Goal: Task Accomplishment & Management: Complete application form

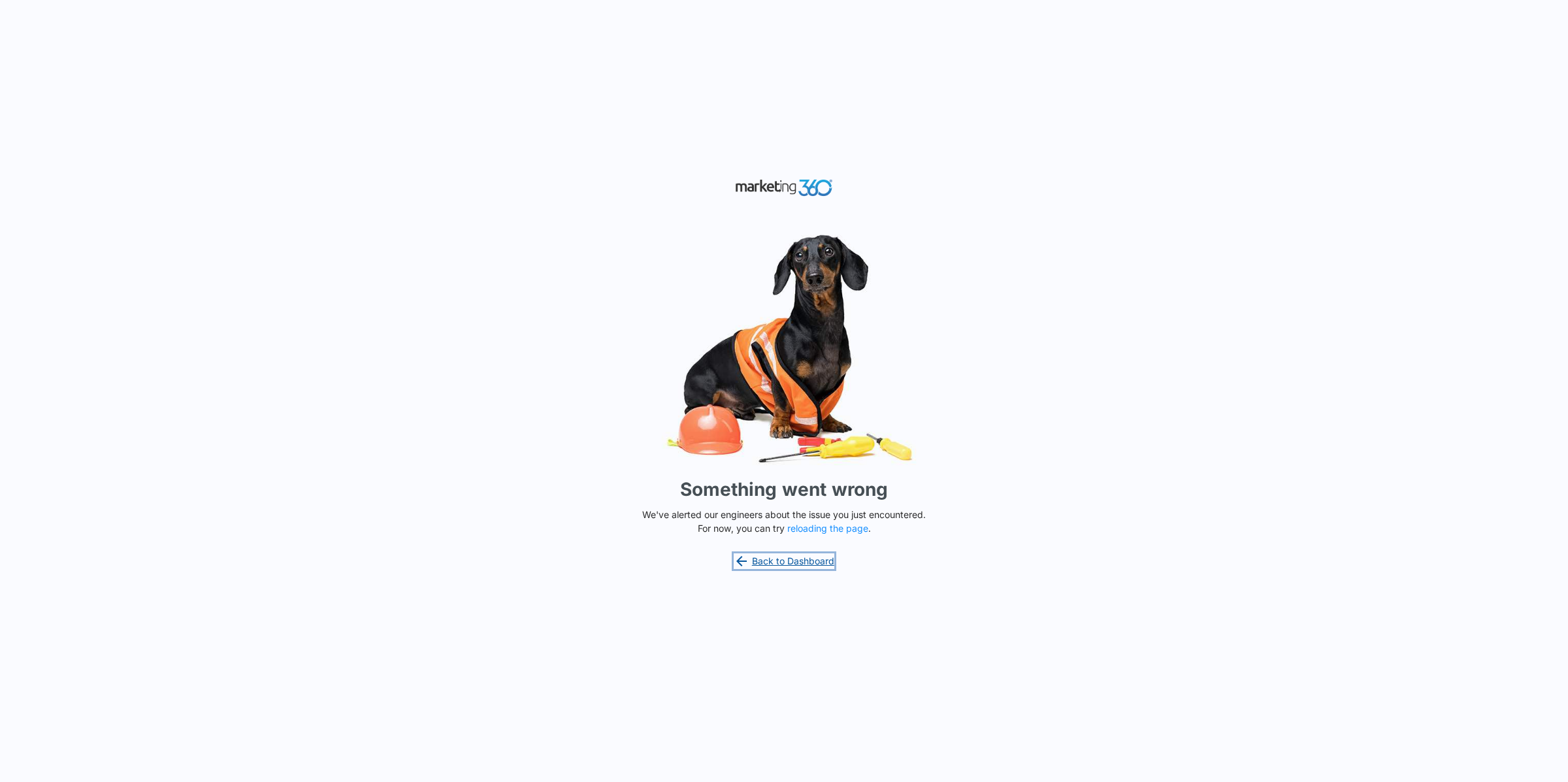
click at [799, 567] on link "Back to Dashboard" at bounding box center [784, 561] width 101 height 16
